Goal: Transaction & Acquisition: Purchase product/service

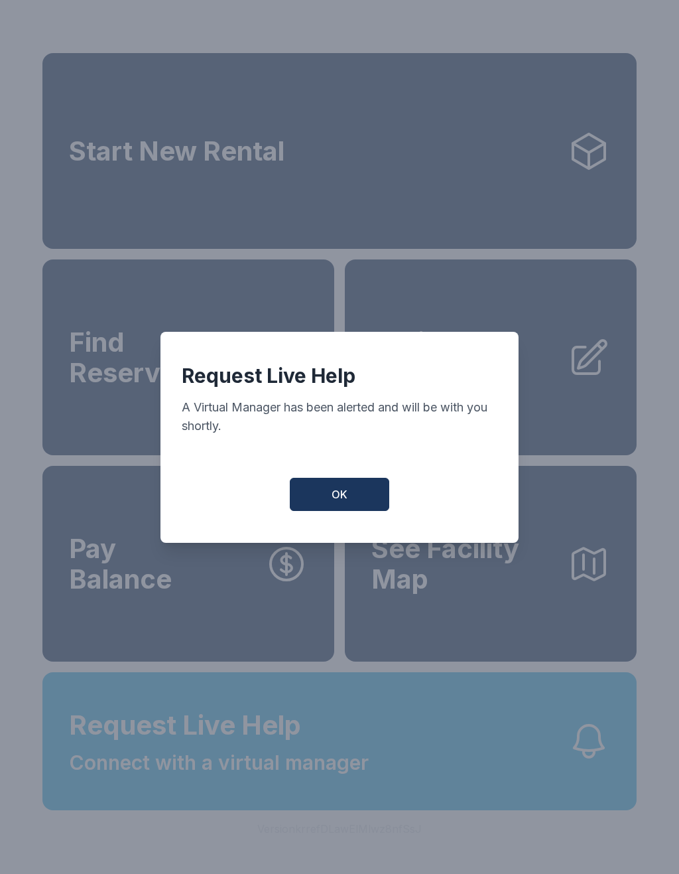
click at [355, 502] on button "OK" at bounding box center [339, 494] width 99 height 33
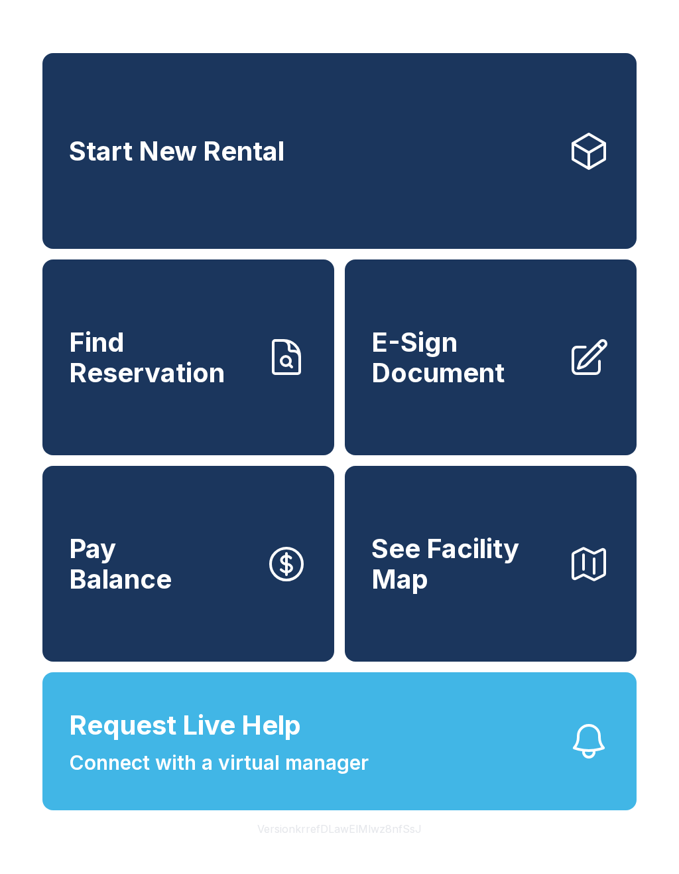
click at [273, 373] on icon at bounding box center [286, 356] width 27 height 33
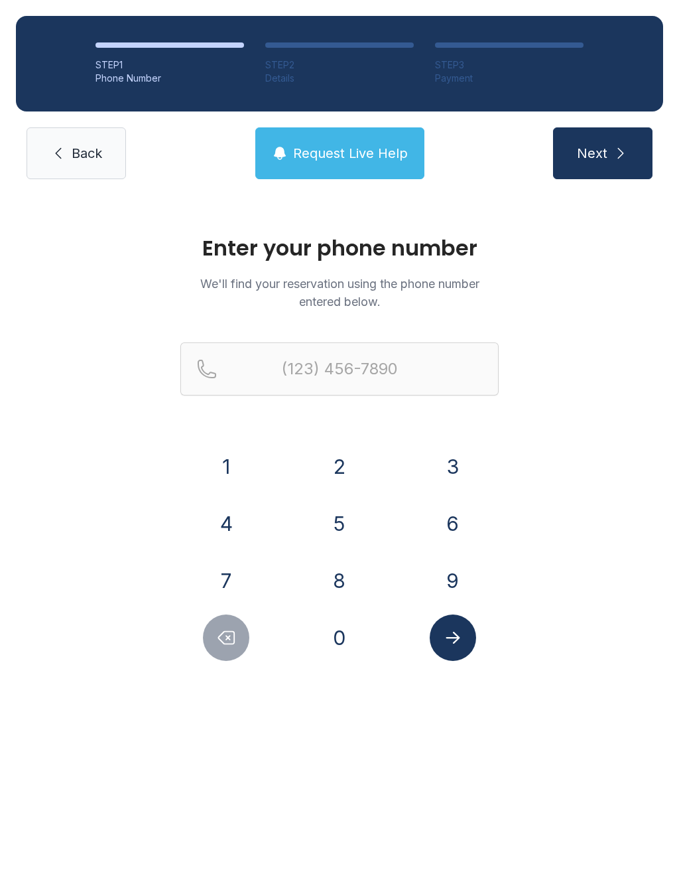
click at [237, 574] on button "7" at bounding box center [226, 580] width 46 height 46
click at [340, 468] on button "2" at bounding box center [339, 466] width 46 height 46
click at [346, 642] on button "0" at bounding box center [339, 637] width 46 height 46
click at [358, 518] on button "5" at bounding box center [339, 523] width 46 height 46
click at [454, 526] on button "6" at bounding box center [453, 523] width 46 height 46
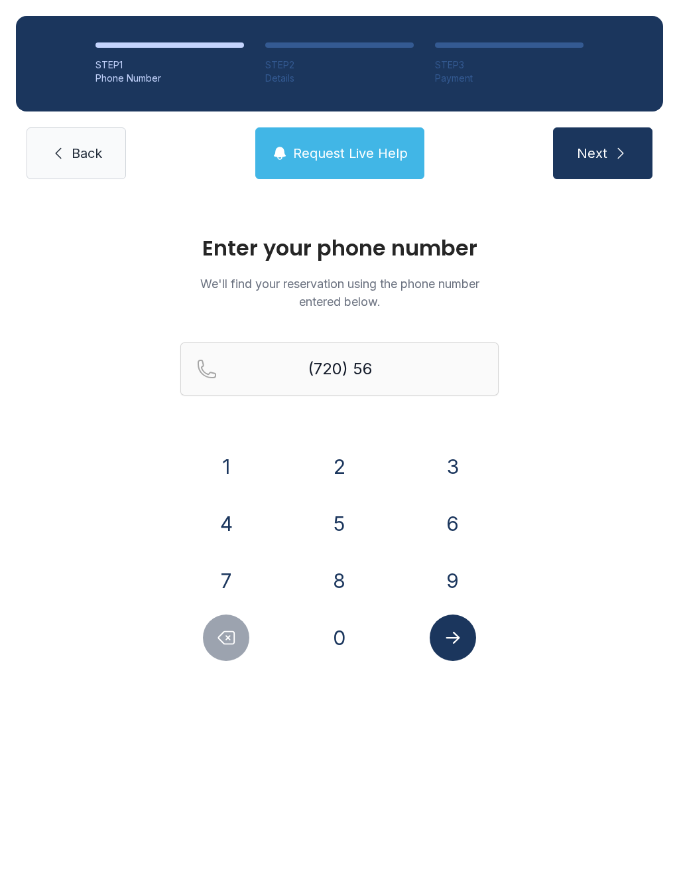
click at [452, 462] on button "3" at bounding box center [453, 466] width 46 height 46
click at [226, 458] on button "1" at bounding box center [226, 466] width 46 height 46
click at [343, 521] on button "5" at bounding box center [339, 523] width 46 height 46
click at [227, 566] on button "7" at bounding box center [226, 580] width 46 height 46
click at [344, 517] on button "5" at bounding box center [339, 523] width 46 height 46
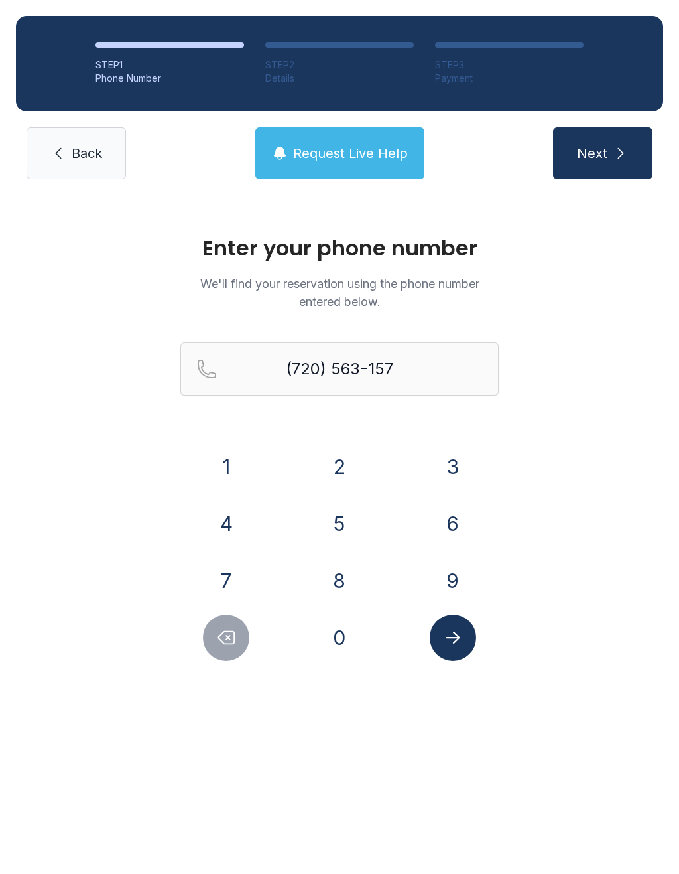
type input "[PHONE_NUMBER]"
click at [458, 641] on icon "Submit lookup form" at bounding box center [453, 637] width 20 height 20
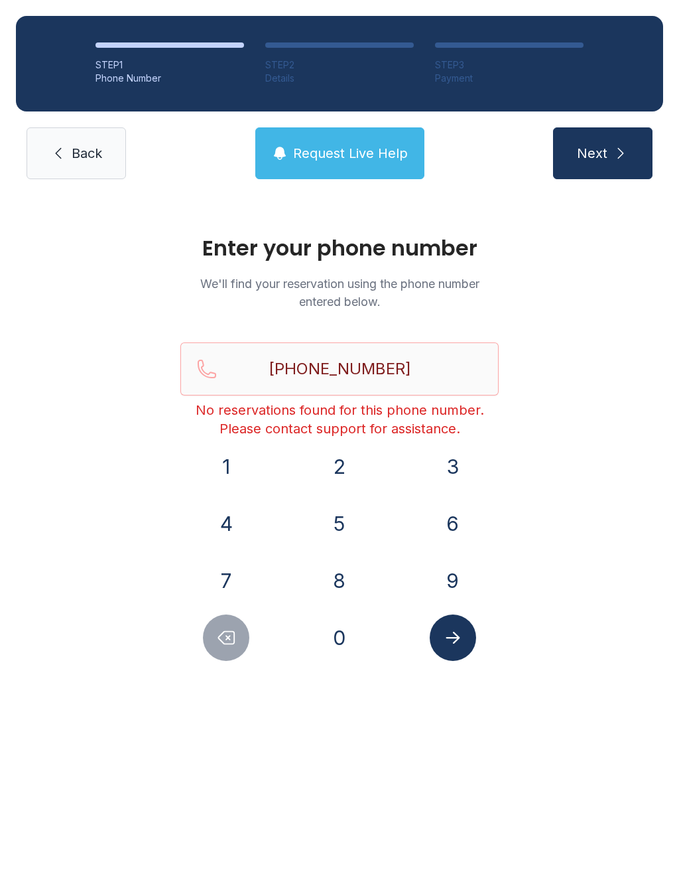
click at [78, 147] on span "Back" at bounding box center [87, 153] width 31 height 19
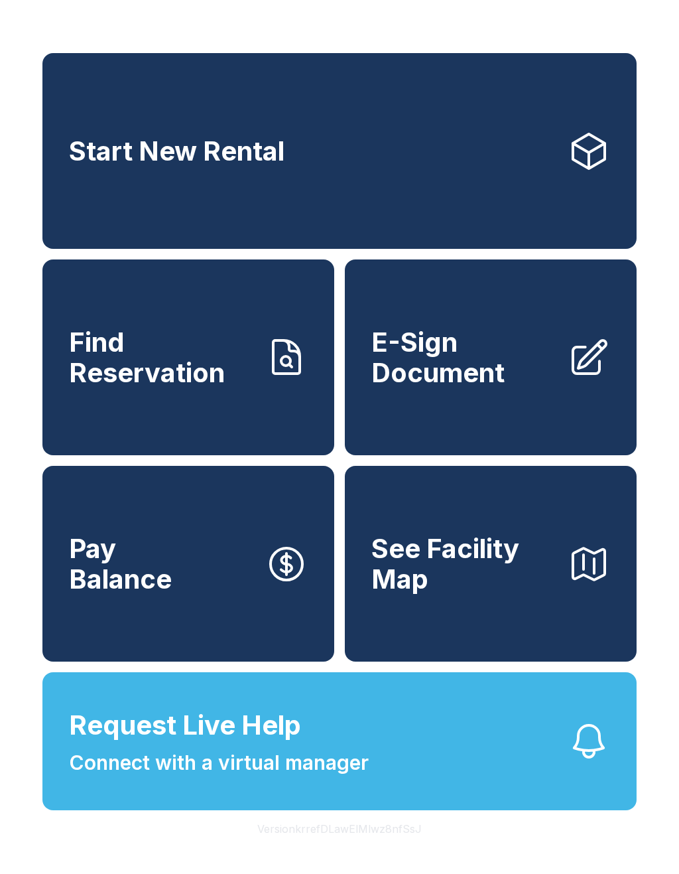
click at [361, 773] on span "Request Live Help Connect with a virtual manager" at bounding box center [219, 741] width 300 height 72
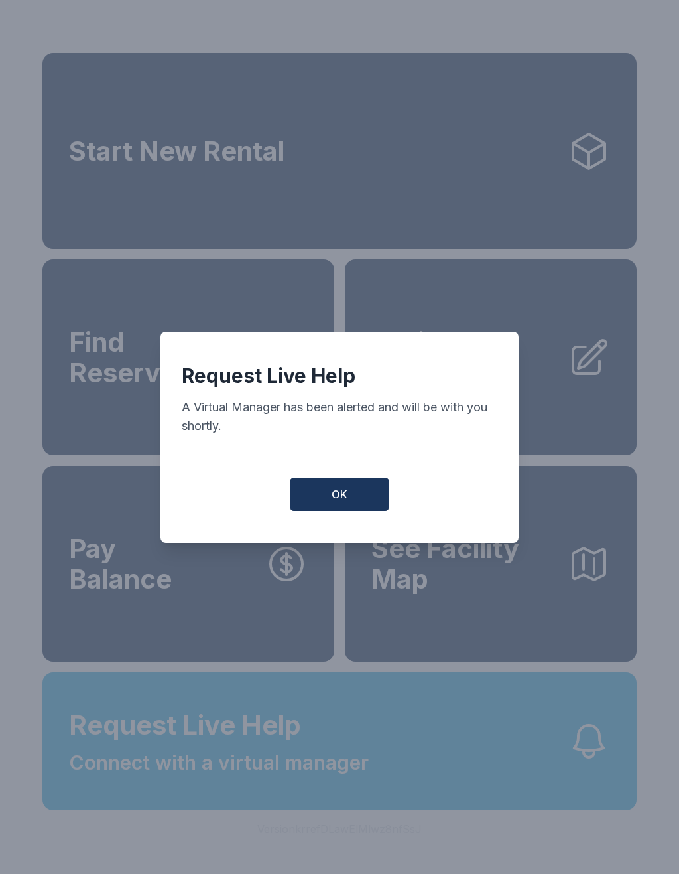
click at [358, 503] on button "OK" at bounding box center [339, 494] width 99 height 33
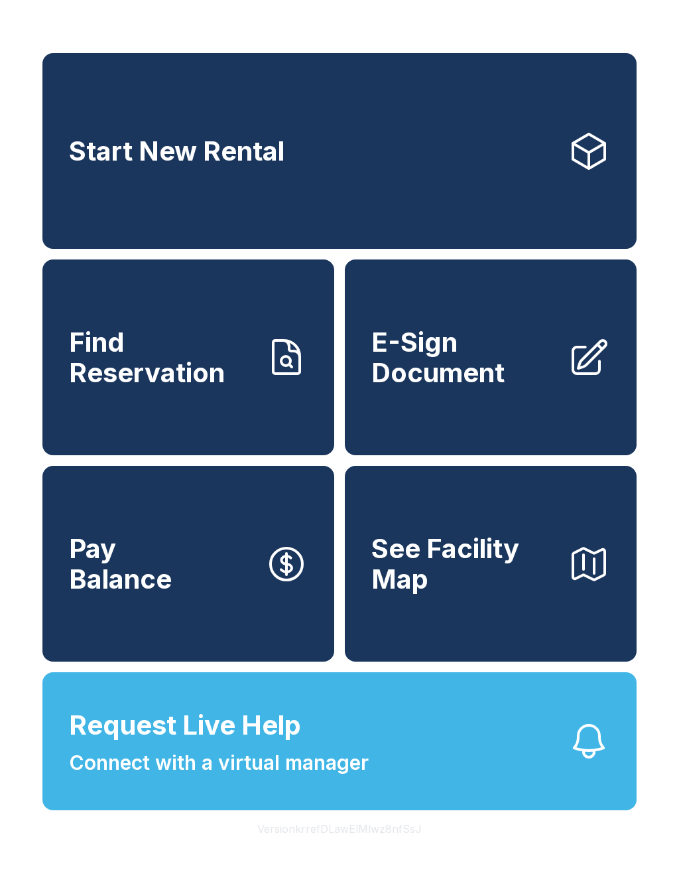
click at [473, 203] on link "Start New Rental" at bounding box center [339, 151] width 594 height 196
